Goal: Communication & Community: Answer question/provide support

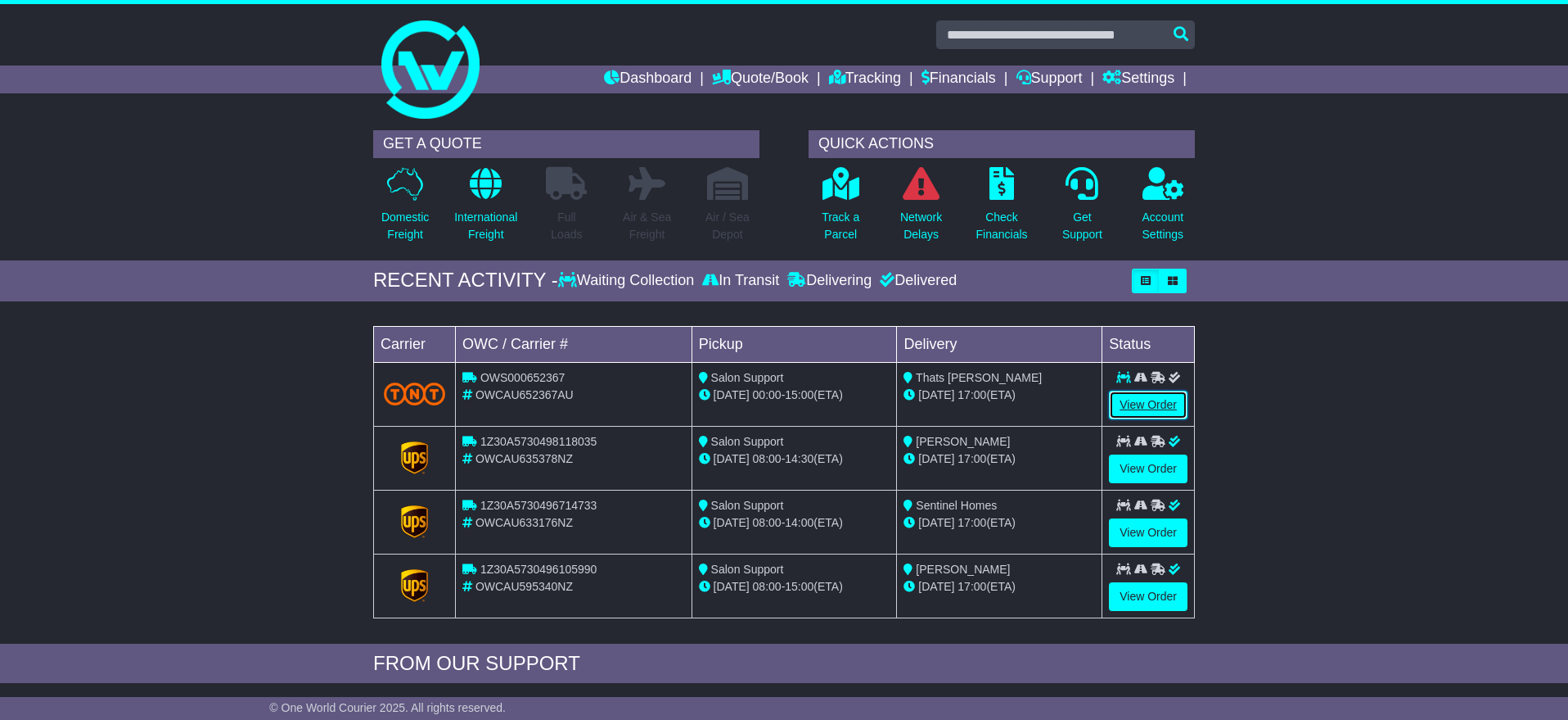
click at [1160, 408] on link "View Order" at bounding box center [1149, 405] width 79 height 29
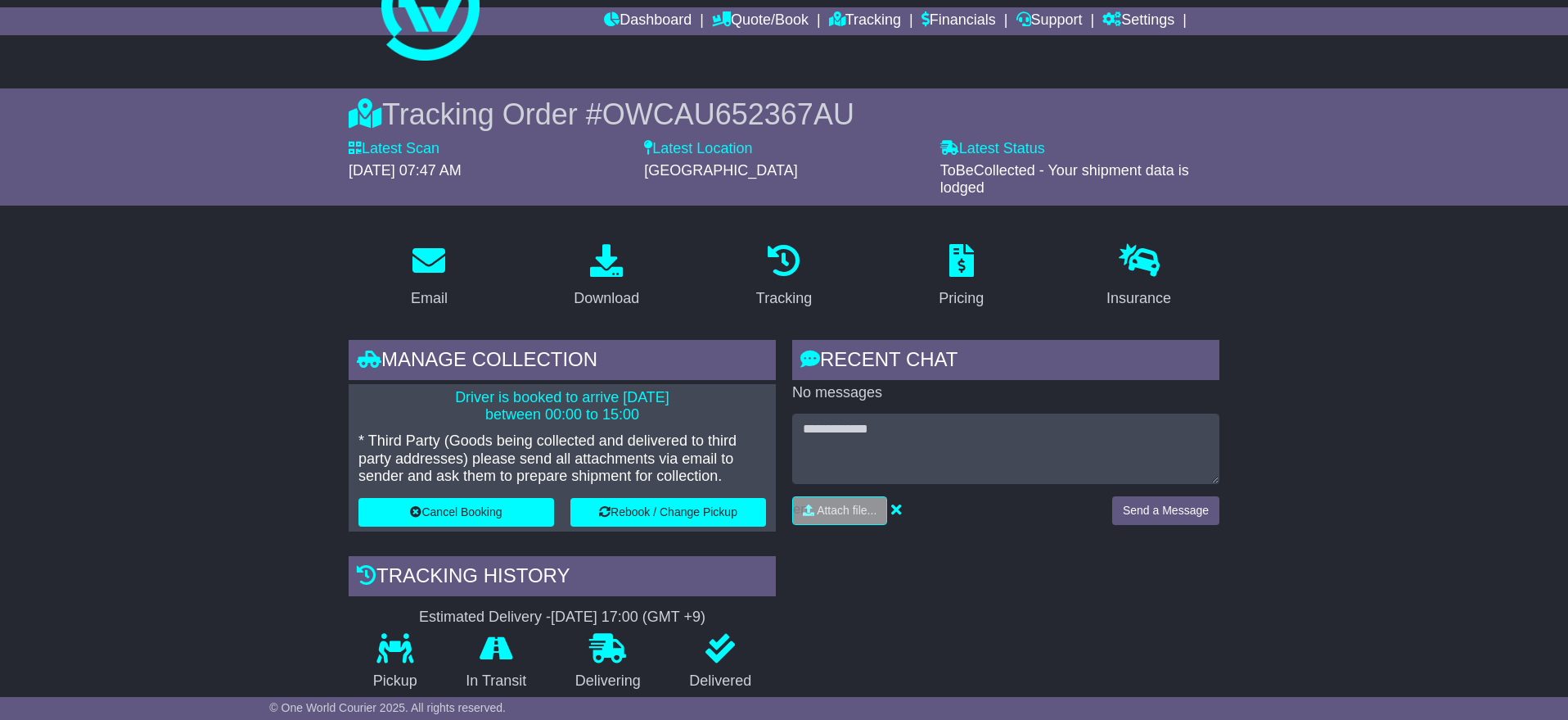
scroll to position [61, 0]
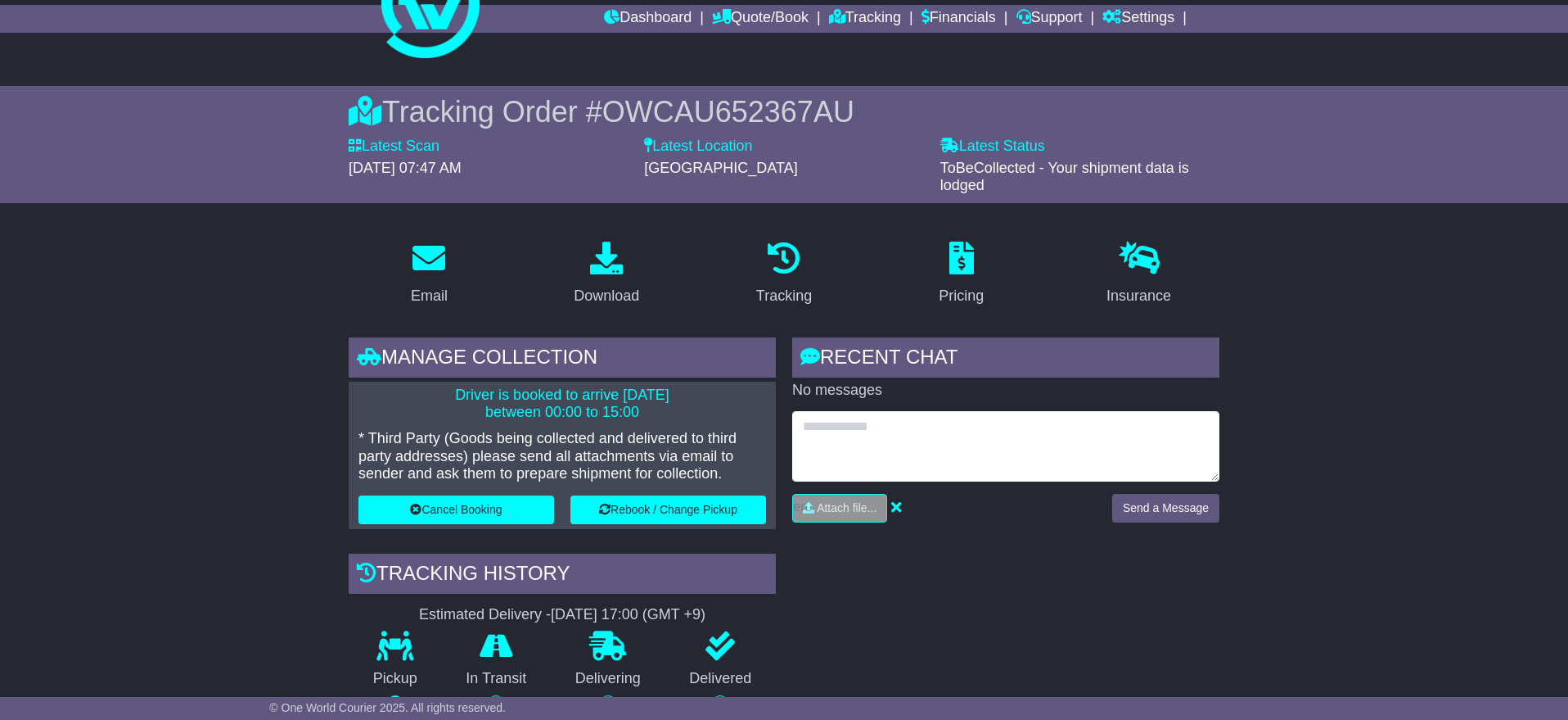
click at [856, 432] on textarea at bounding box center [1006, 446] width 427 height 70
type textarea "**********"
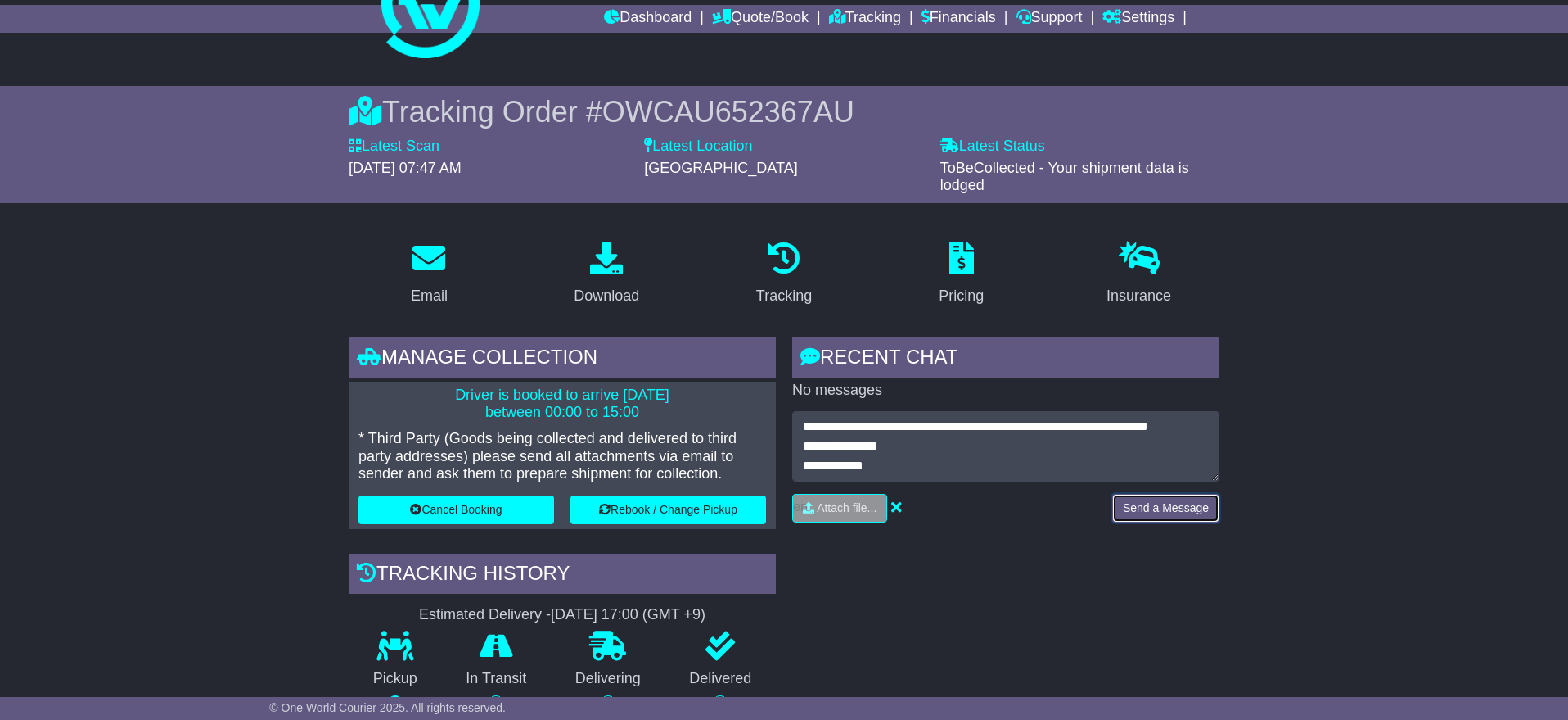
click at [1176, 507] on button "Send a Message" at bounding box center [1166, 508] width 107 height 29
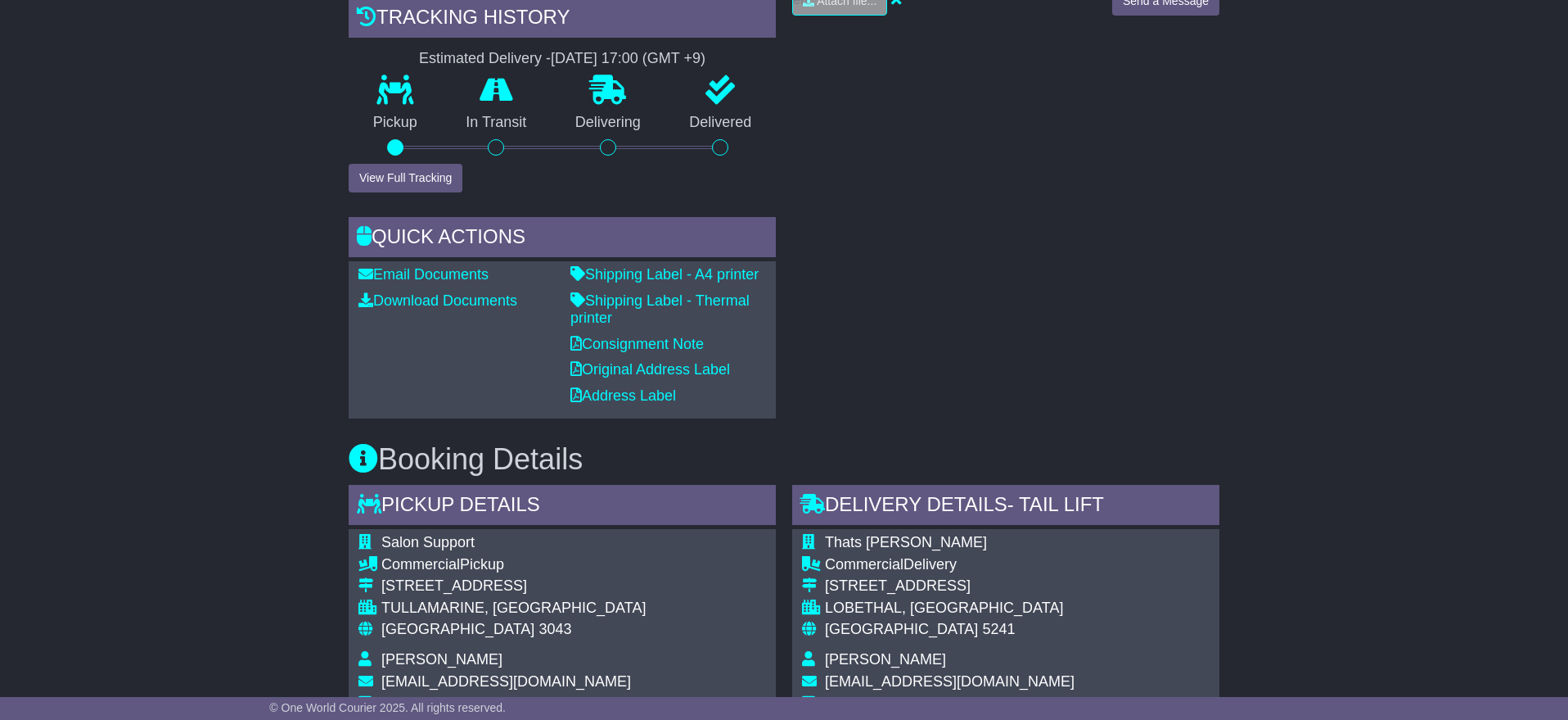
scroll to position [0, 0]
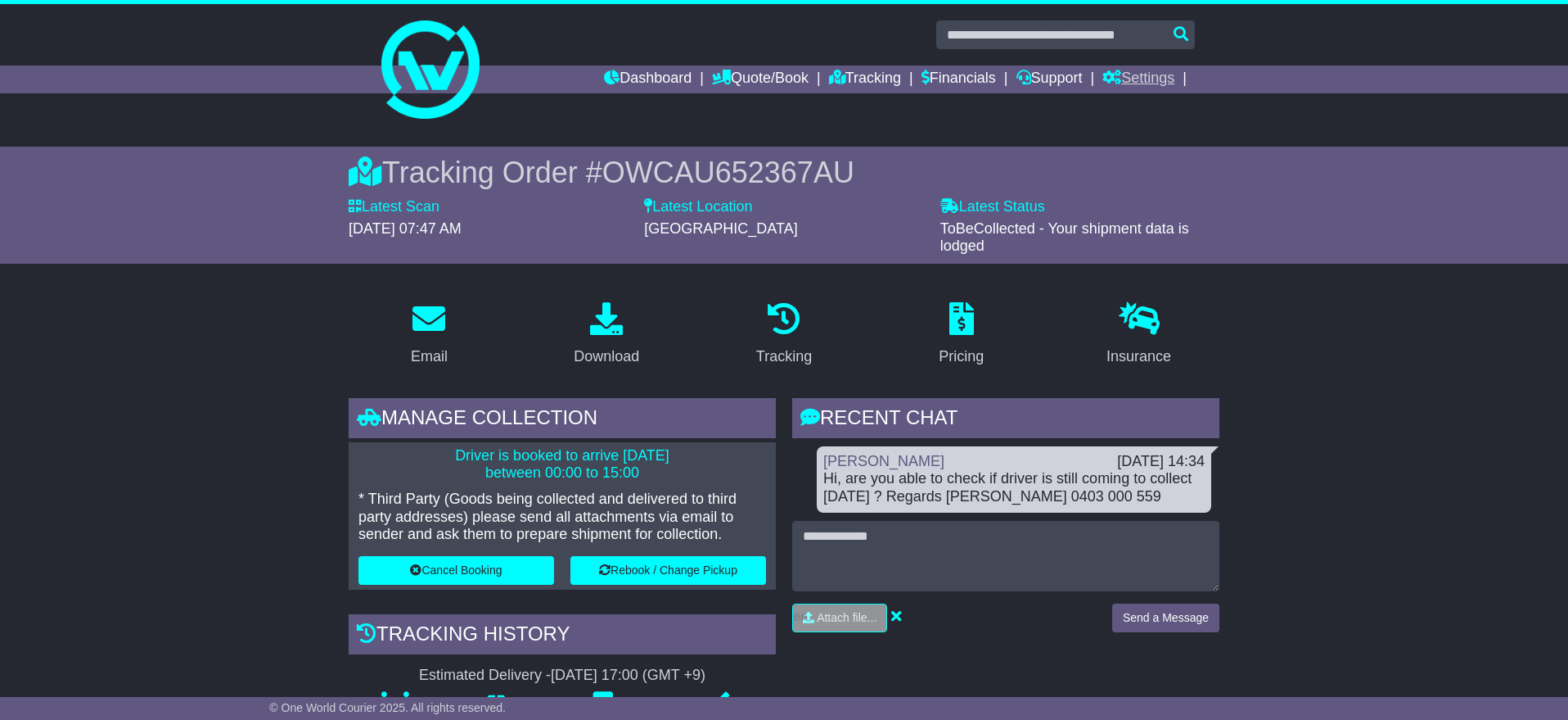
click at [1151, 79] on link "Settings" at bounding box center [1139, 80] width 72 height 28
click at [657, 32] on div at bounding box center [784, 34] width 838 height 29
click at [642, 80] on link "Dashboard" at bounding box center [648, 80] width 88 height 28
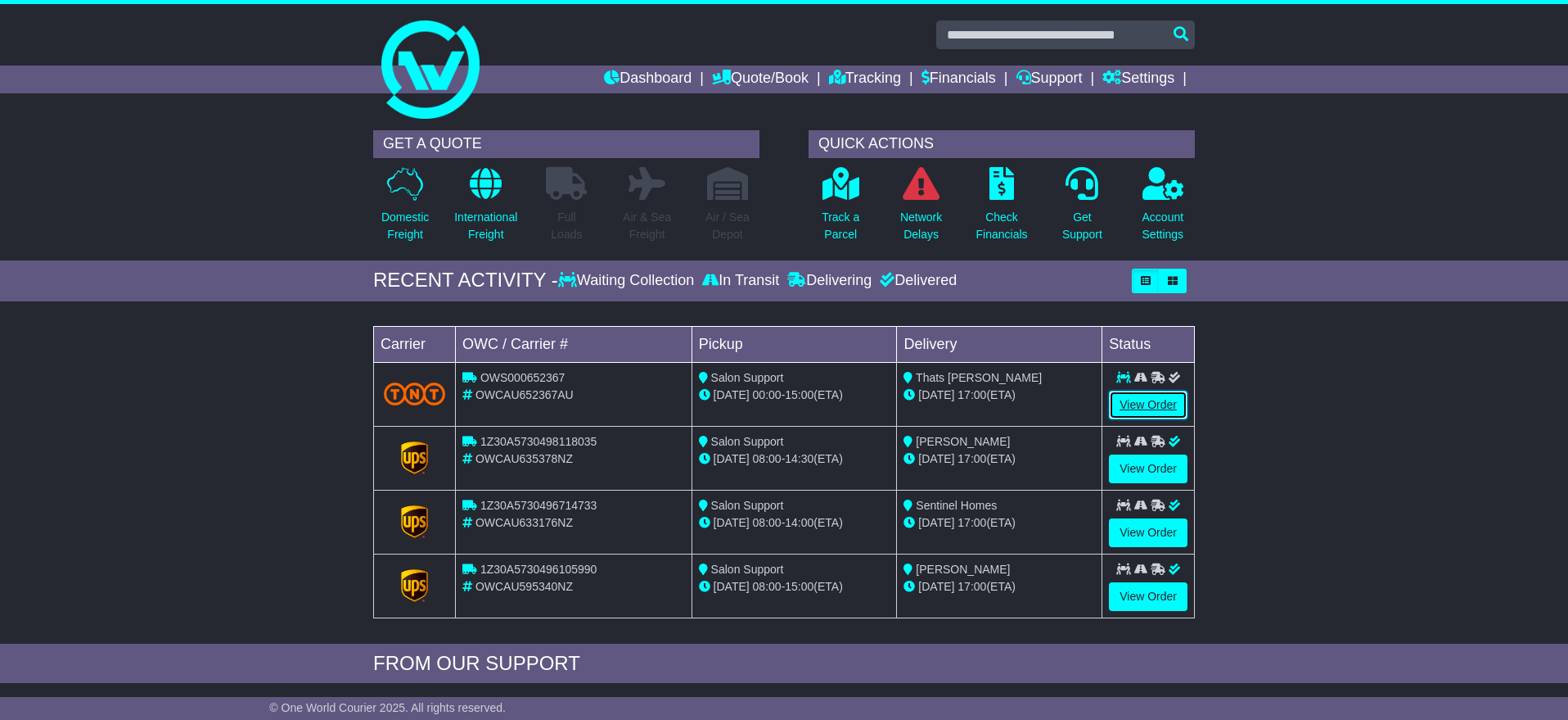
click at [1166, 400] on link "View Order" at bounding box center [1149, 405] width 79 height 29
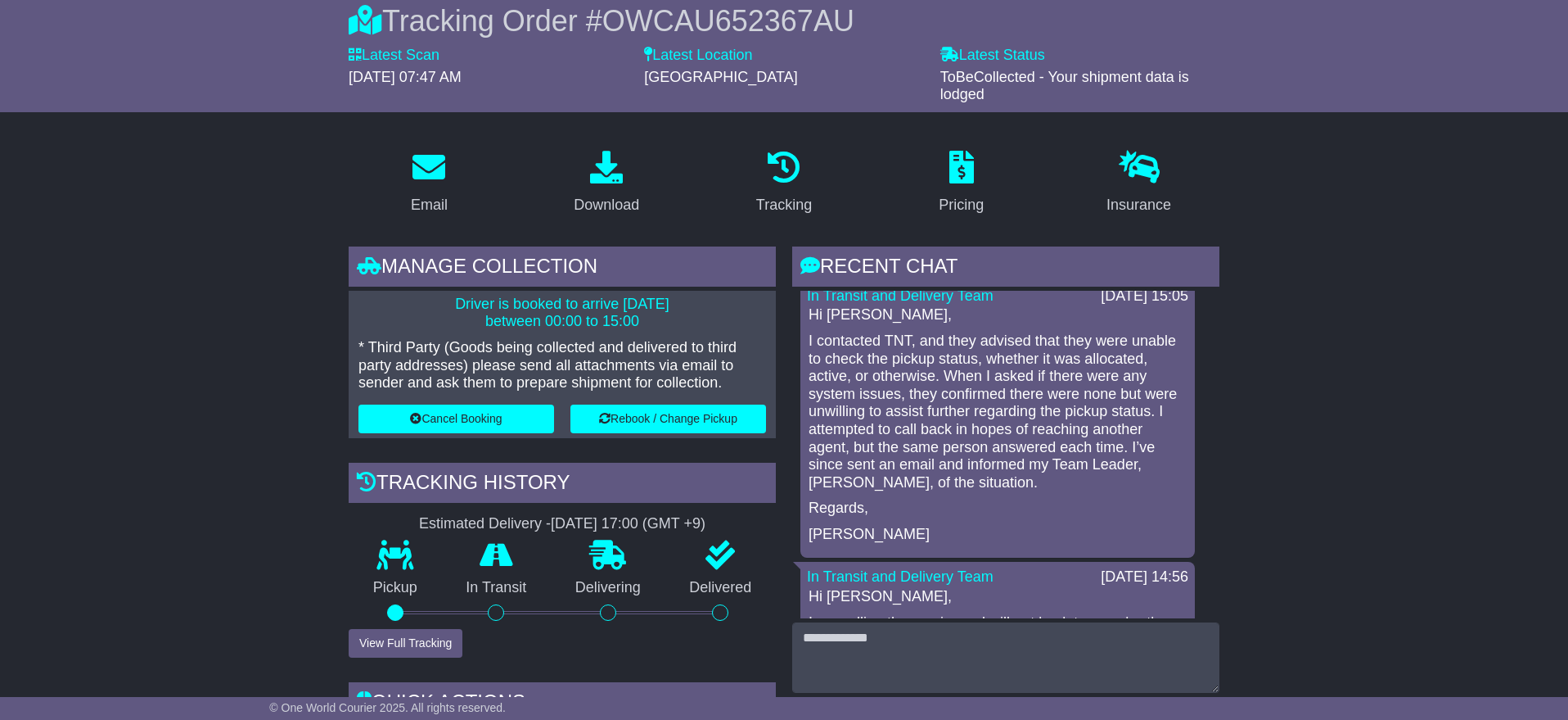
scroll to position [168, 0]
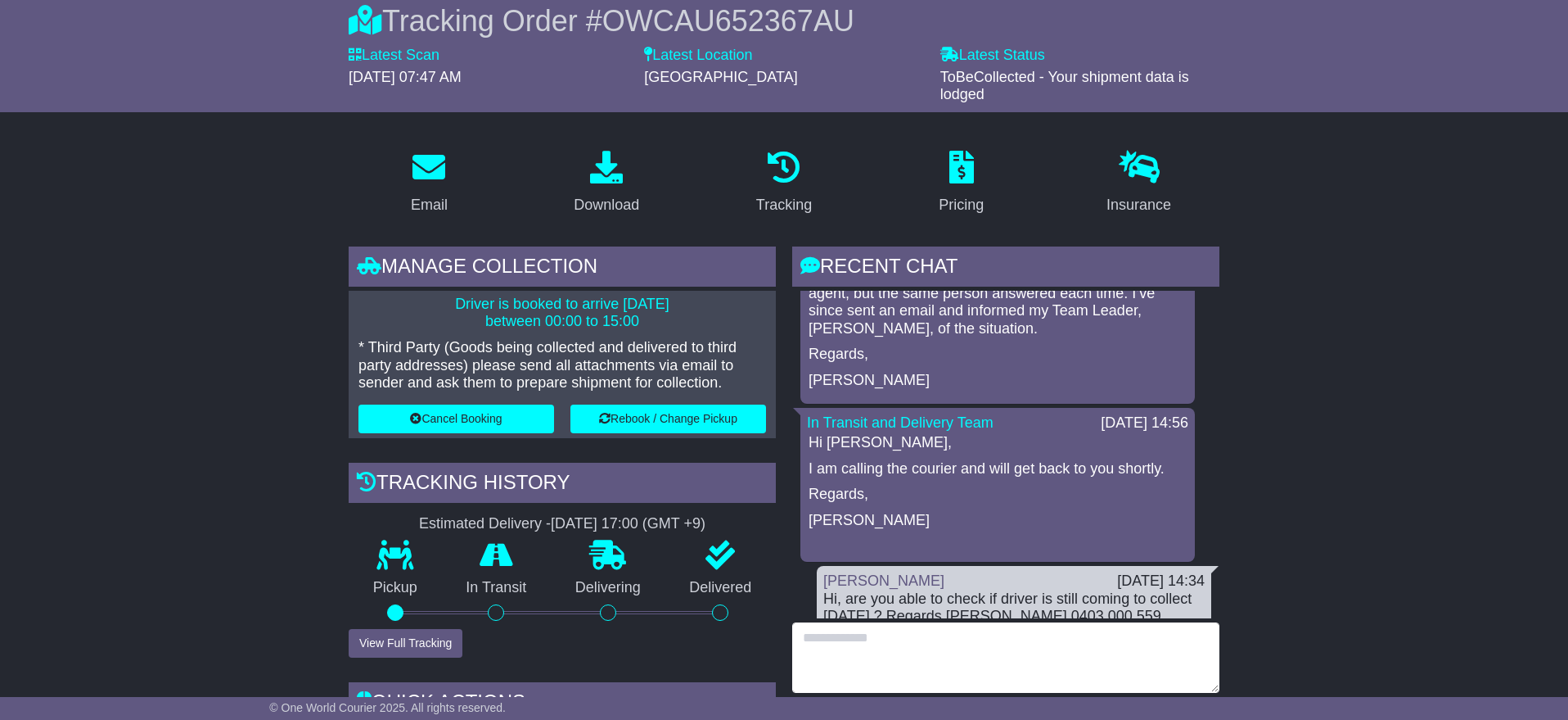
click at [884, 635] on textarea at bounding box center [1006, 658] width 427 height 70
drag, startPoint x: 845, startPoint y: 635, endPoint x: 798, endPoint y: 637, distance: 47.0
click at [798, 637] on textarea "**********" at bounding box center [1006, 658] width 427 height 70
drag, startPoint x: 979, startPoint y: 644, endPoint x: 990, endPoint y: 640, distance: 11.7
click at [979, 644] on textarea "**********" at bounding box center [1006, 658] width 427 height 70
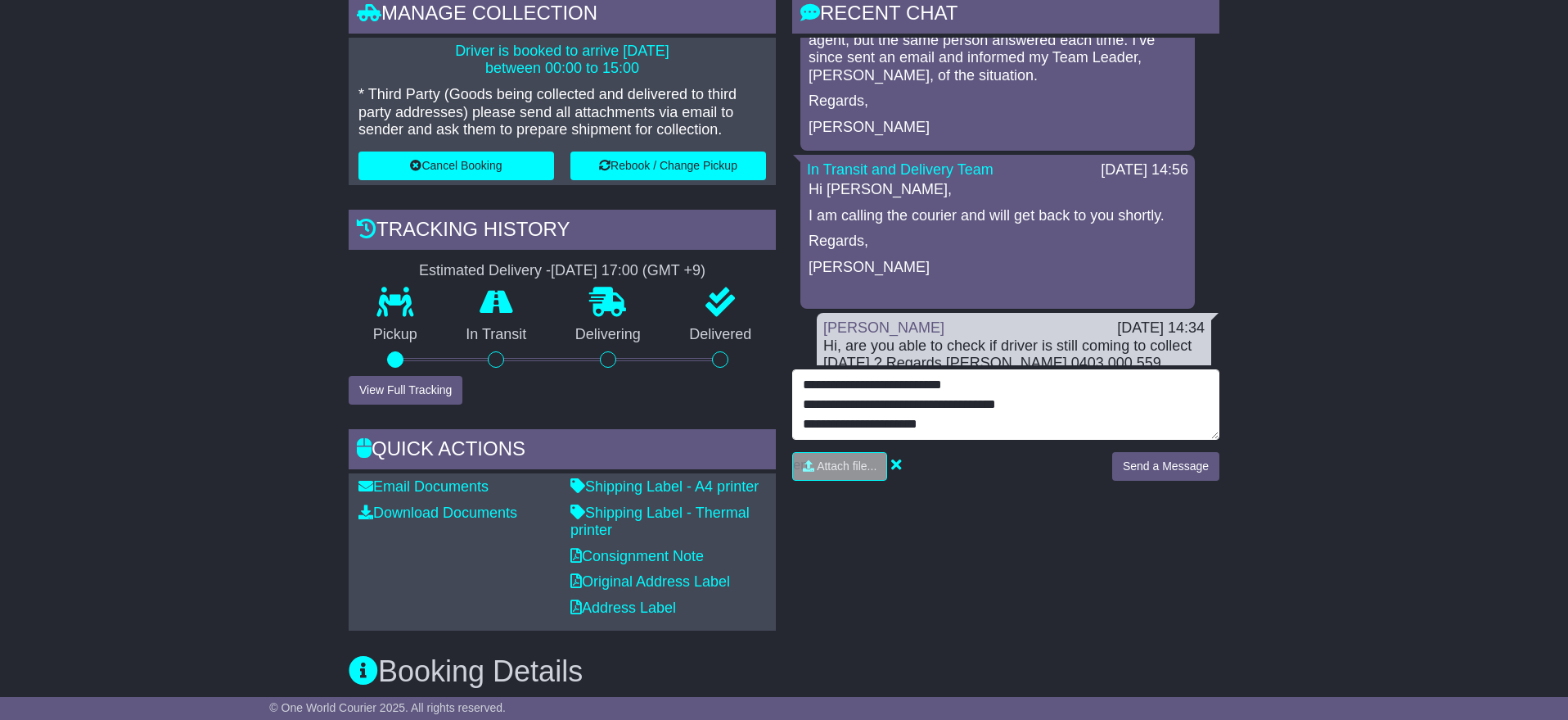
scroll to position [407, 0]
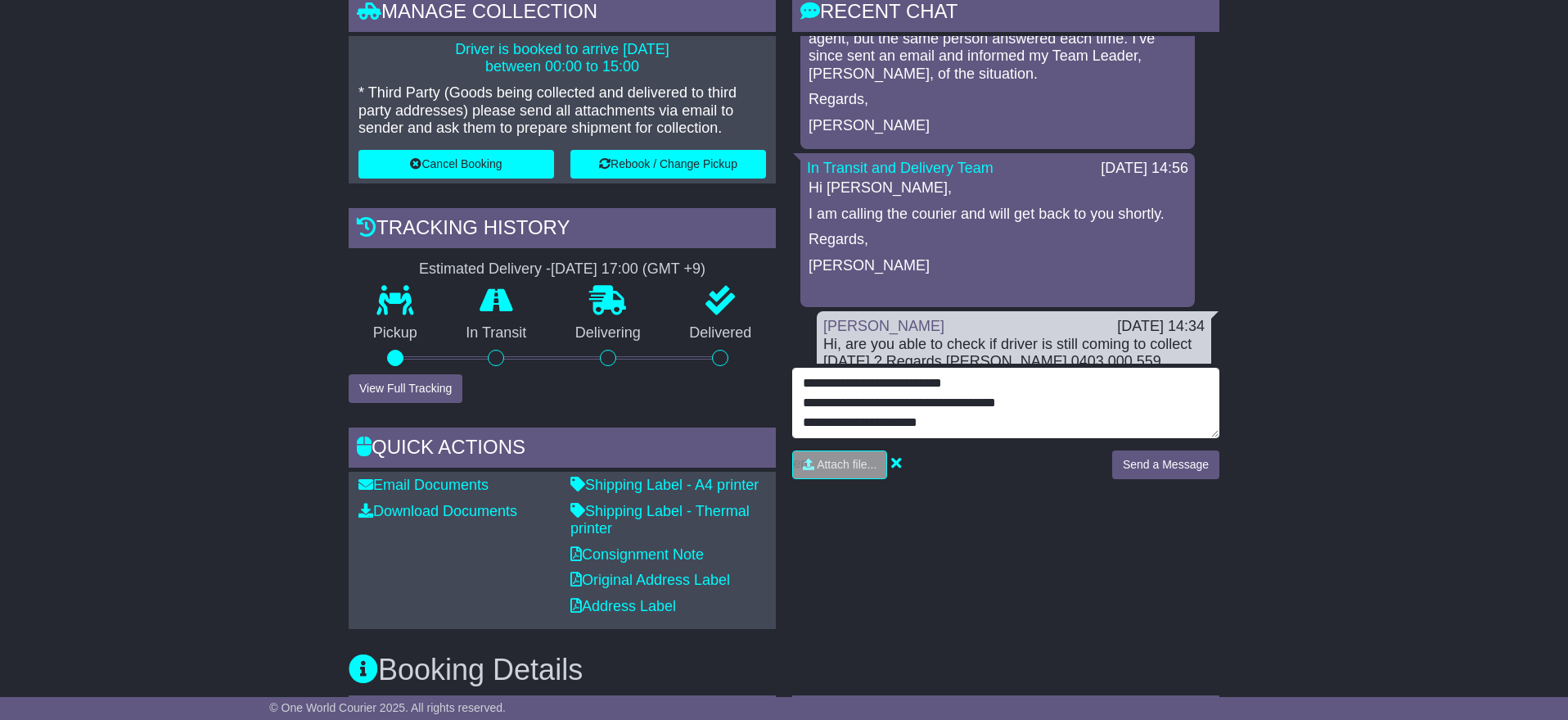
type textarea "**********"
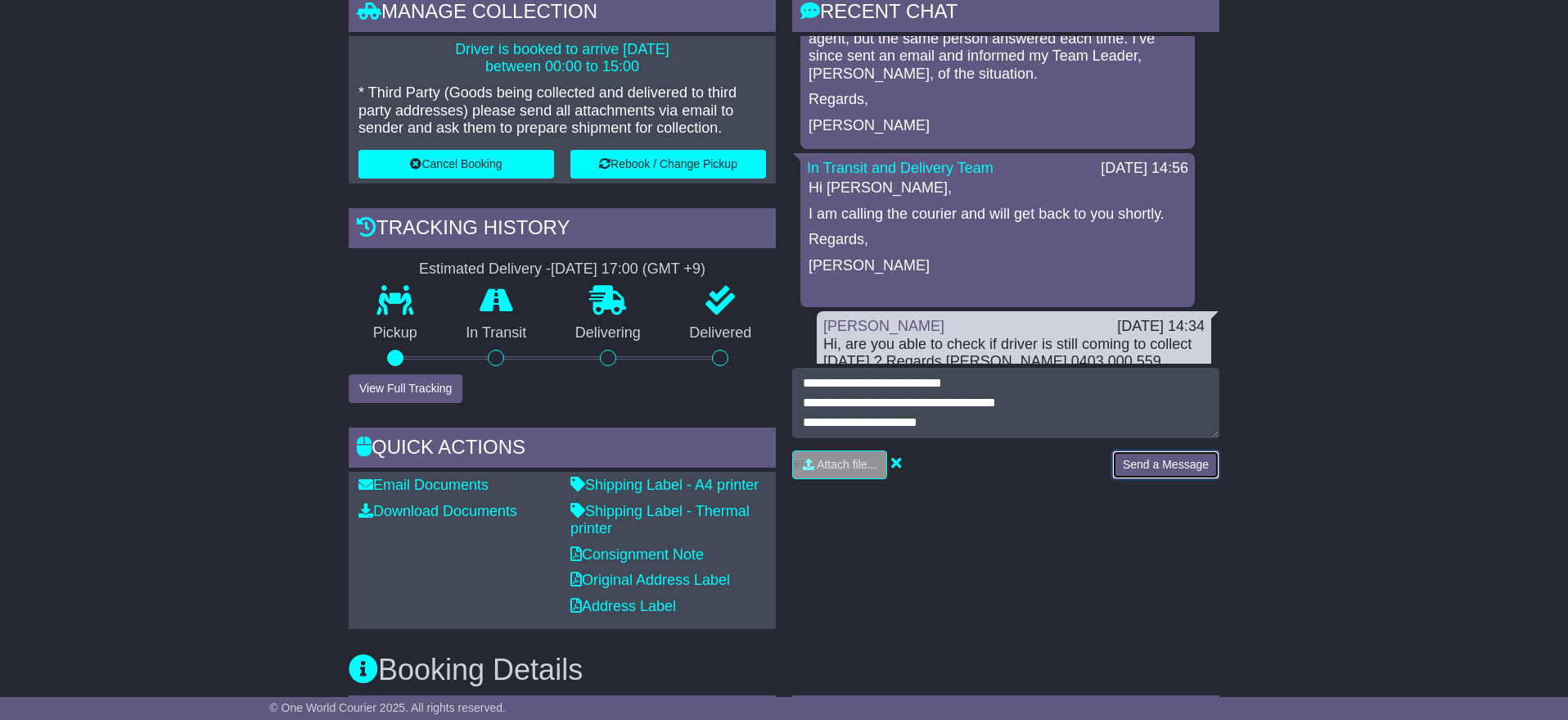
click at [1178, 465] on button "Send a Message" at bounding box center [1166, 464] width 107 height 29
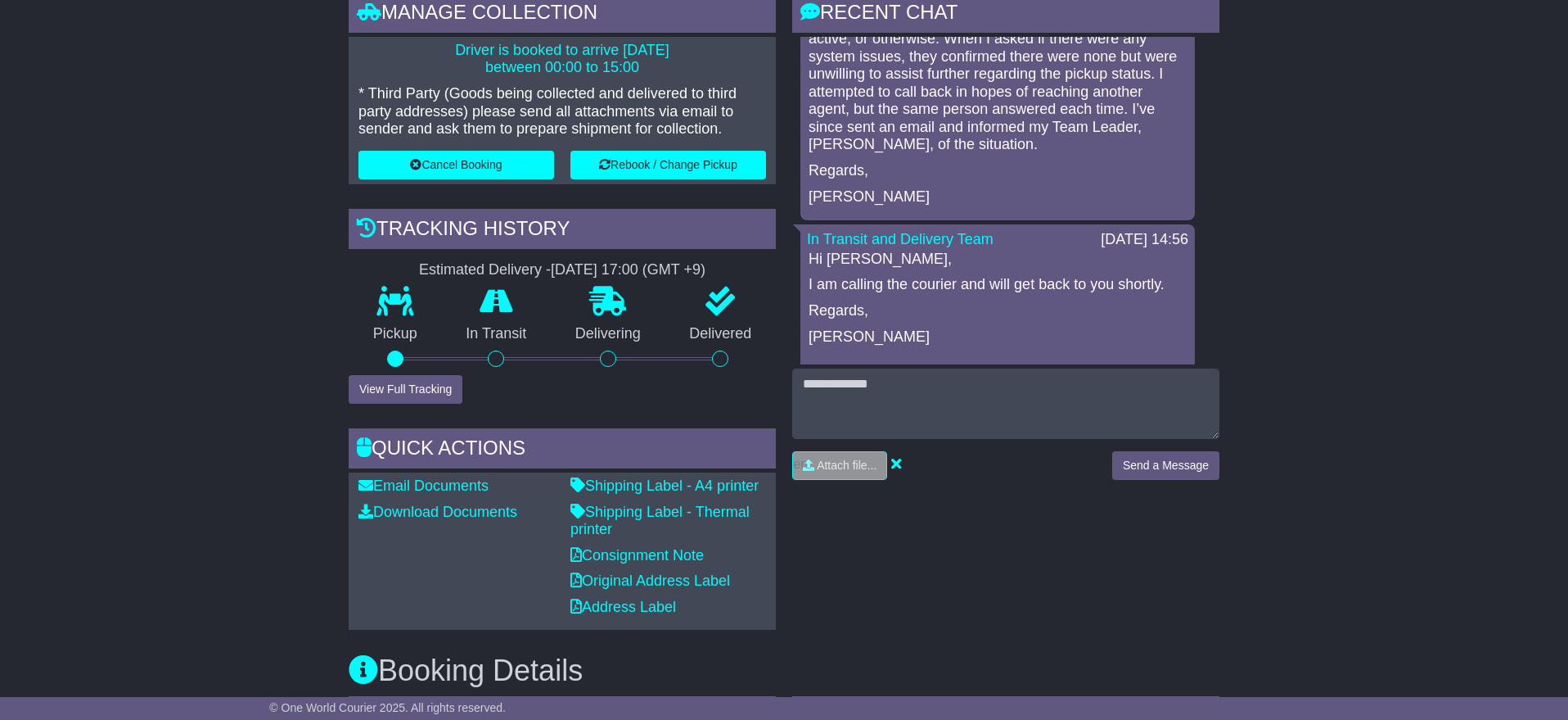
scroll to position [0, 0]
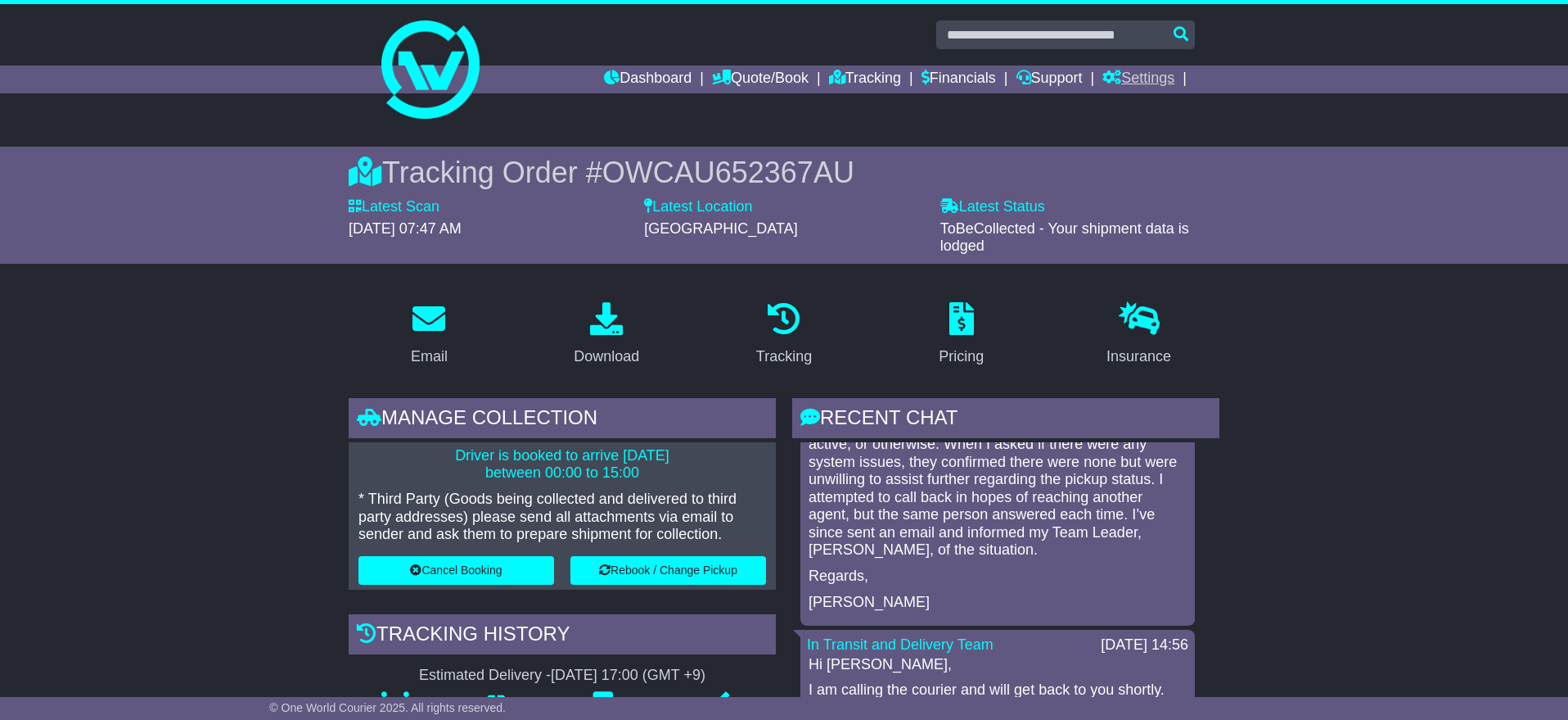
click at [1162, 79] on link "Settings" at bounding box center [1139, 80] width 72 height 28
click at [1150, 106] on link "Settings" at bounding box center [1167, 107] width 129 height 18
